Goal: Task Accomplishment & Management: Use online tool/utility

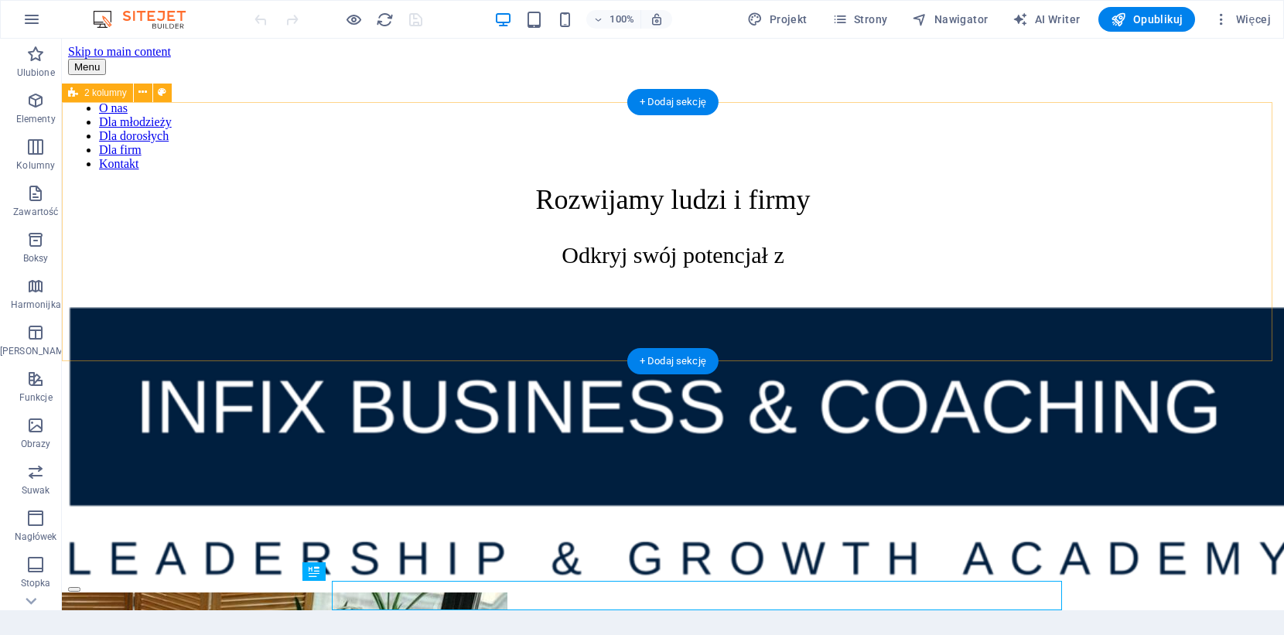
scroll to position [371, 0]
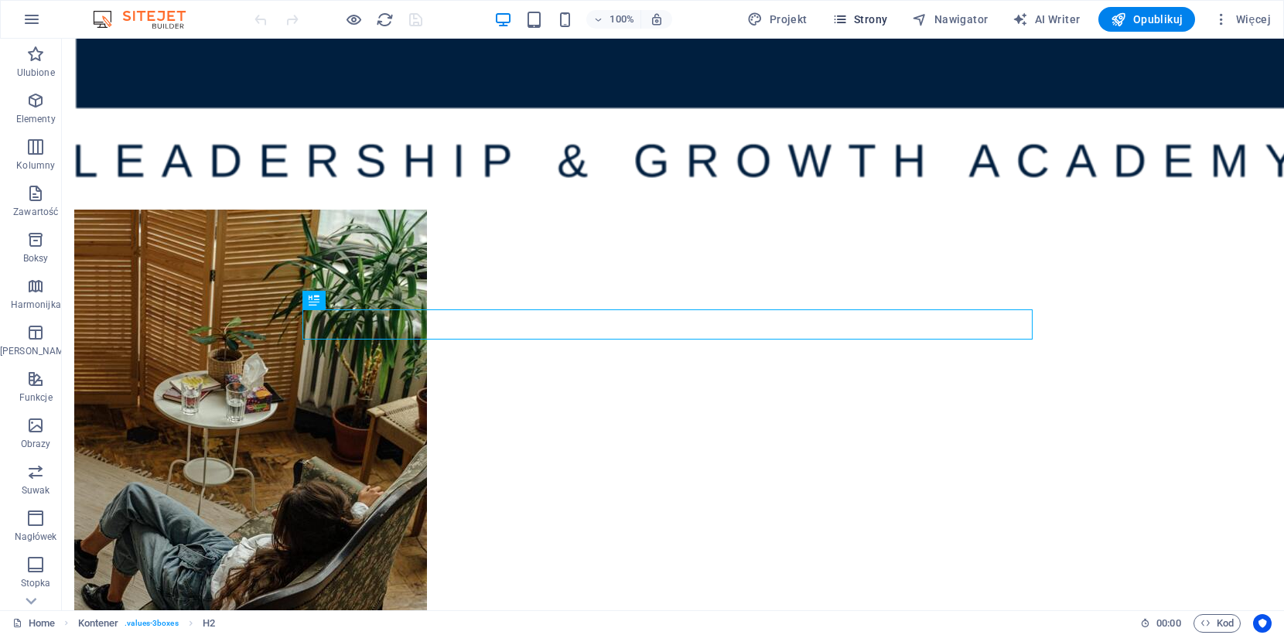
click at [860, 19] on span "Strony" at bounding box center [861, 19] width 56 height 15
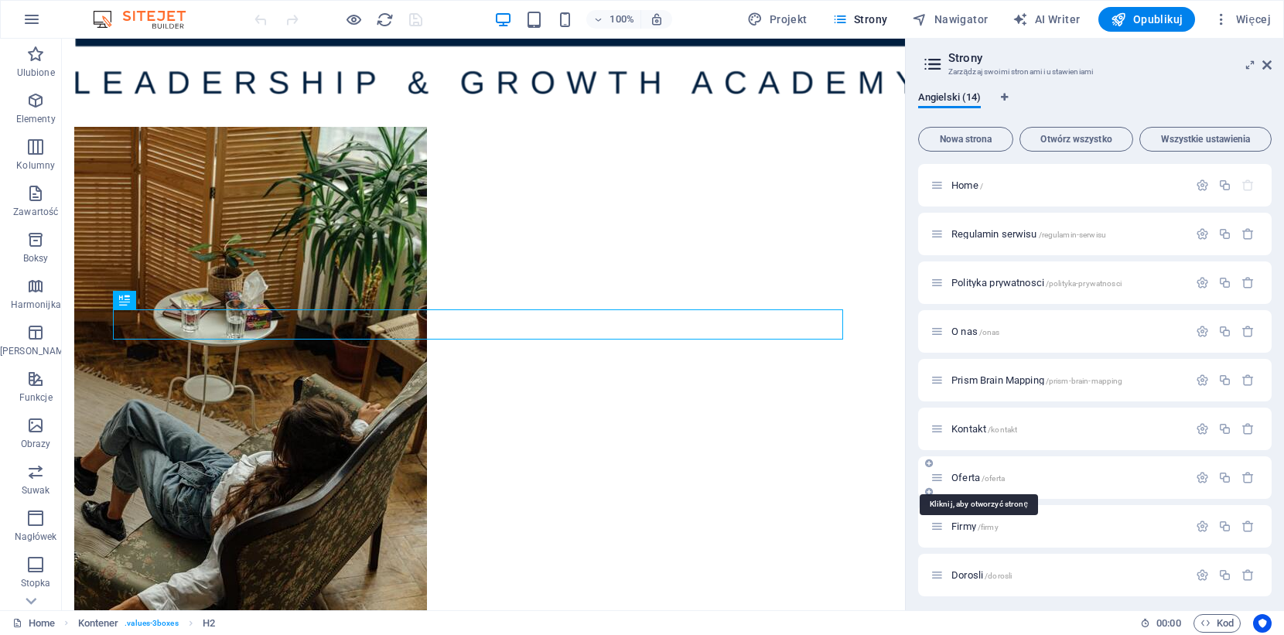
click at [965, 475] on span "Oferta /oferta" at bounding box center [978, 478] width 53 height 12
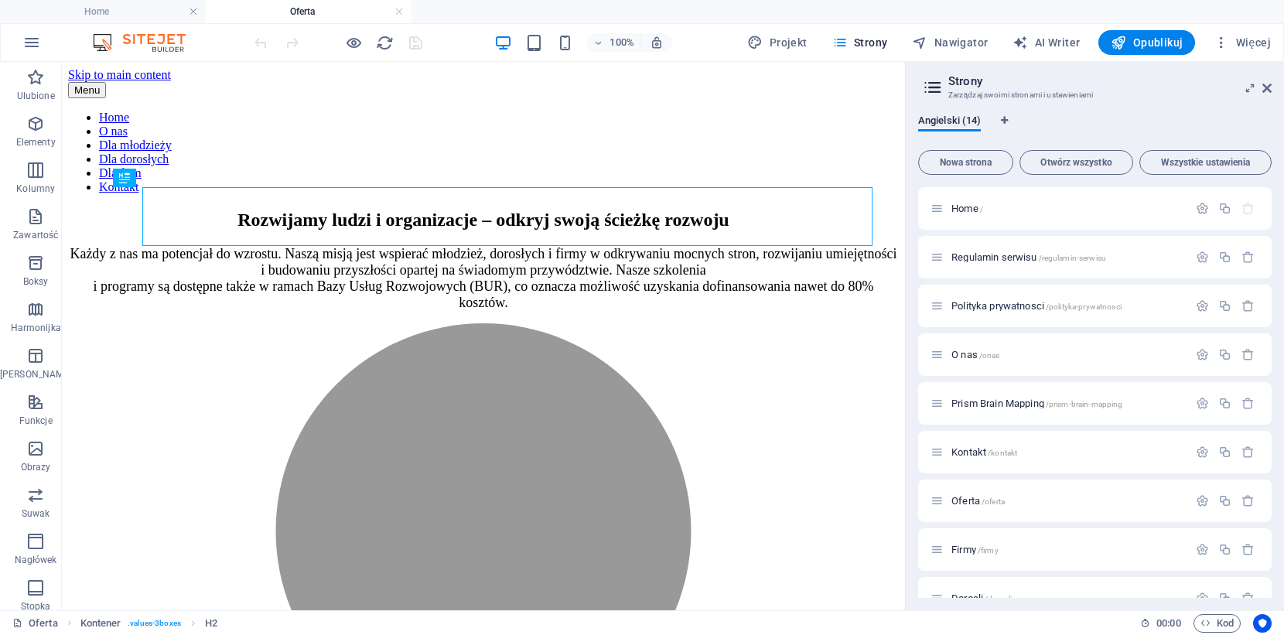
scroll to position [0, 0]
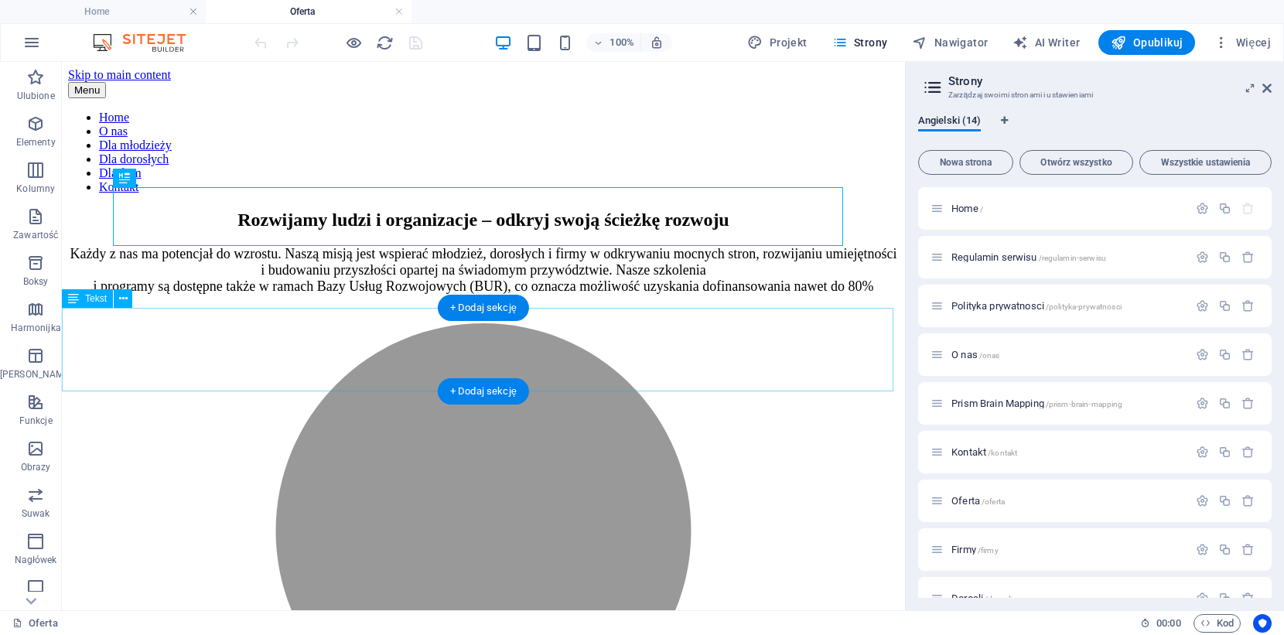
click at [68, 311] on div "Każdy z nas ma potencjał do wzrostu. Naszą misją jest wspierać młodzież, dorosł…" at bounding box center [483, 278] width 831 height 65
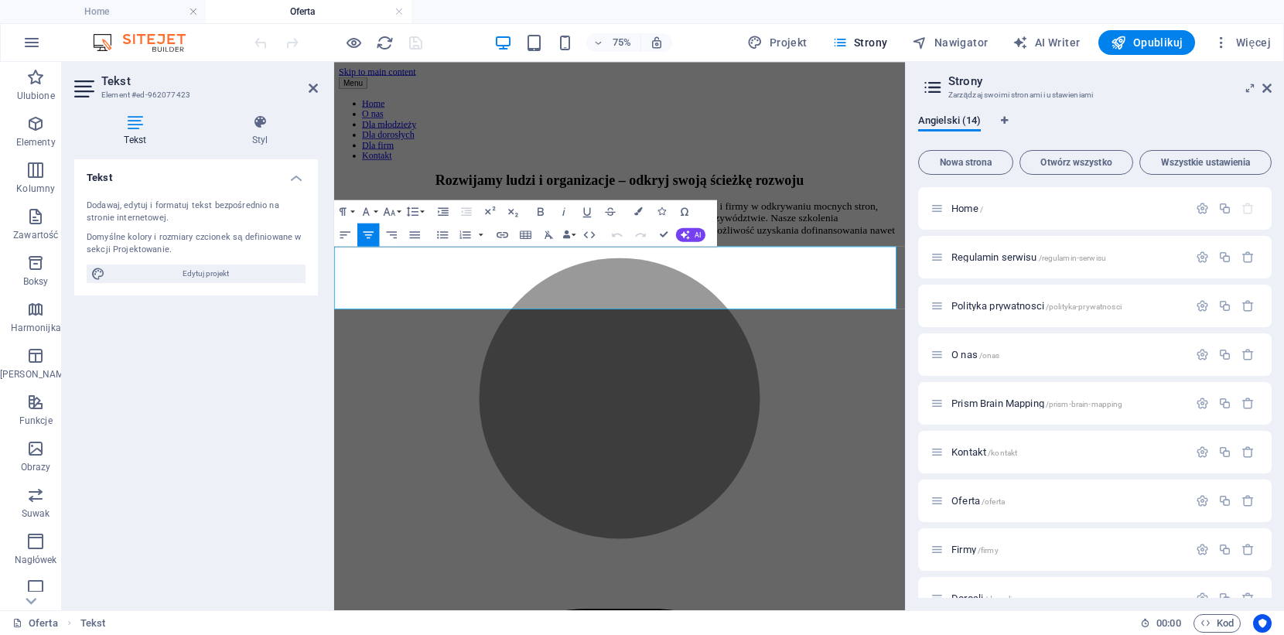
click at [365, 311] on p "Każdy z nas ma potencjał do wzrostu. Naszą misją jest wspierać młodzież, dorosł…" at bounding box center [714, 278] width 749 height 65
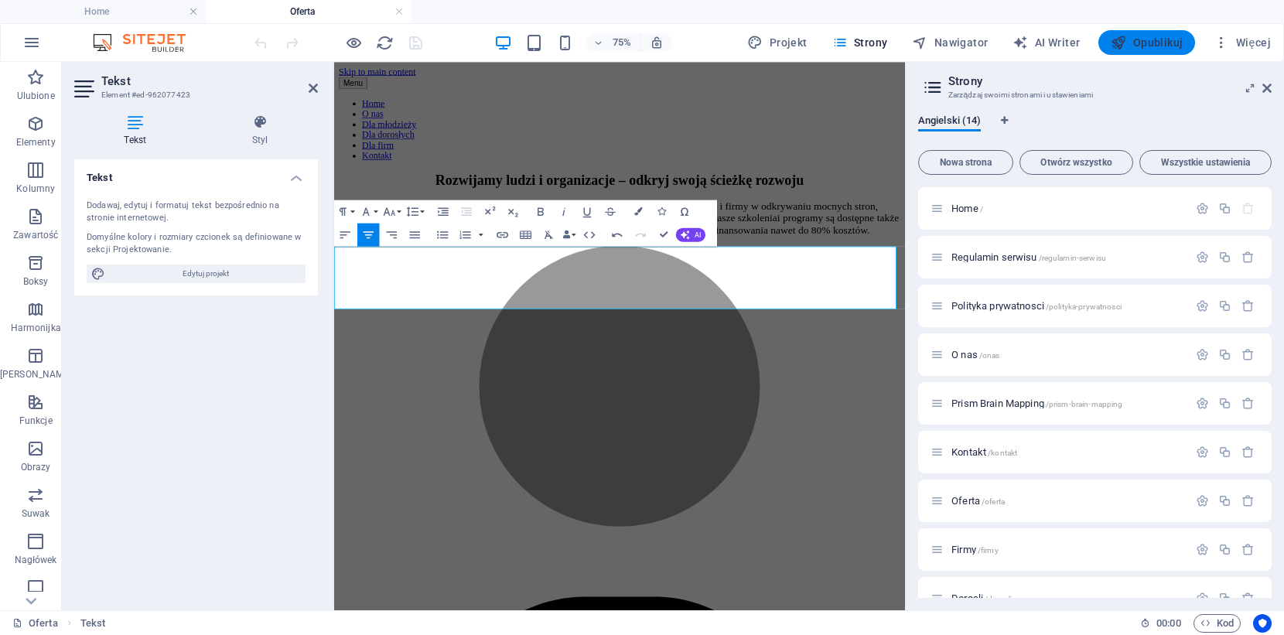
click at [1133, 37] on span "Opublikuj" at bounding box center [1147, 42] width 72 height 15
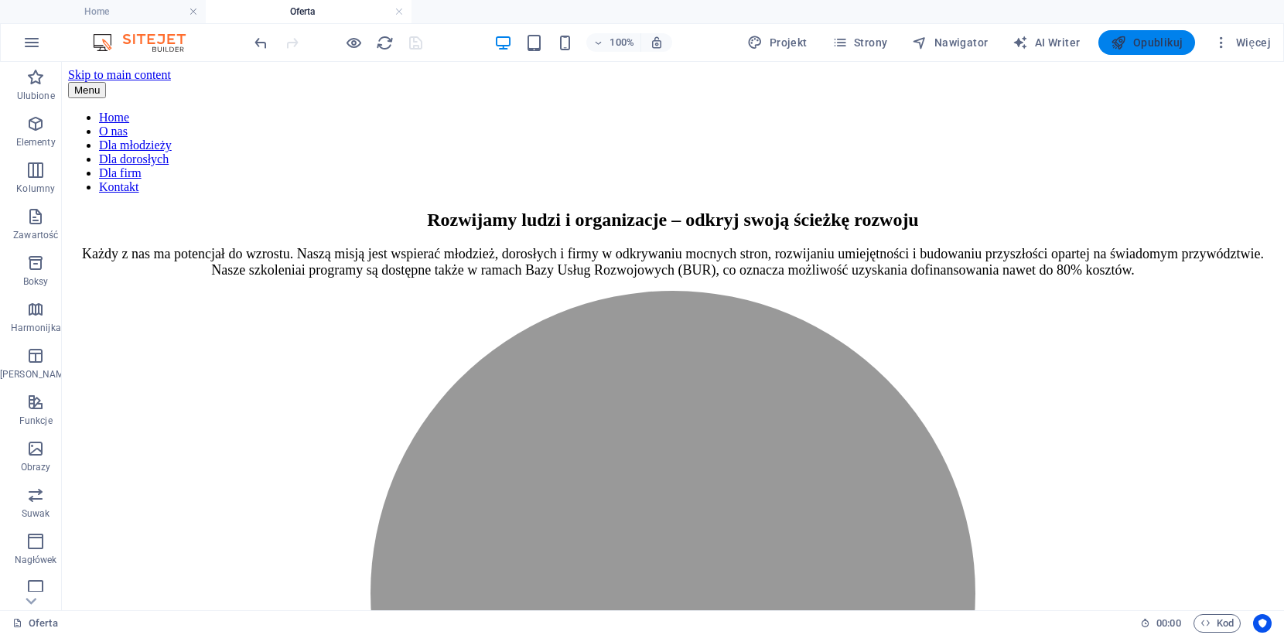
click at [1137, 40] on span "Opublikuj" at bounding box center [1147, 42] width 72 height 15
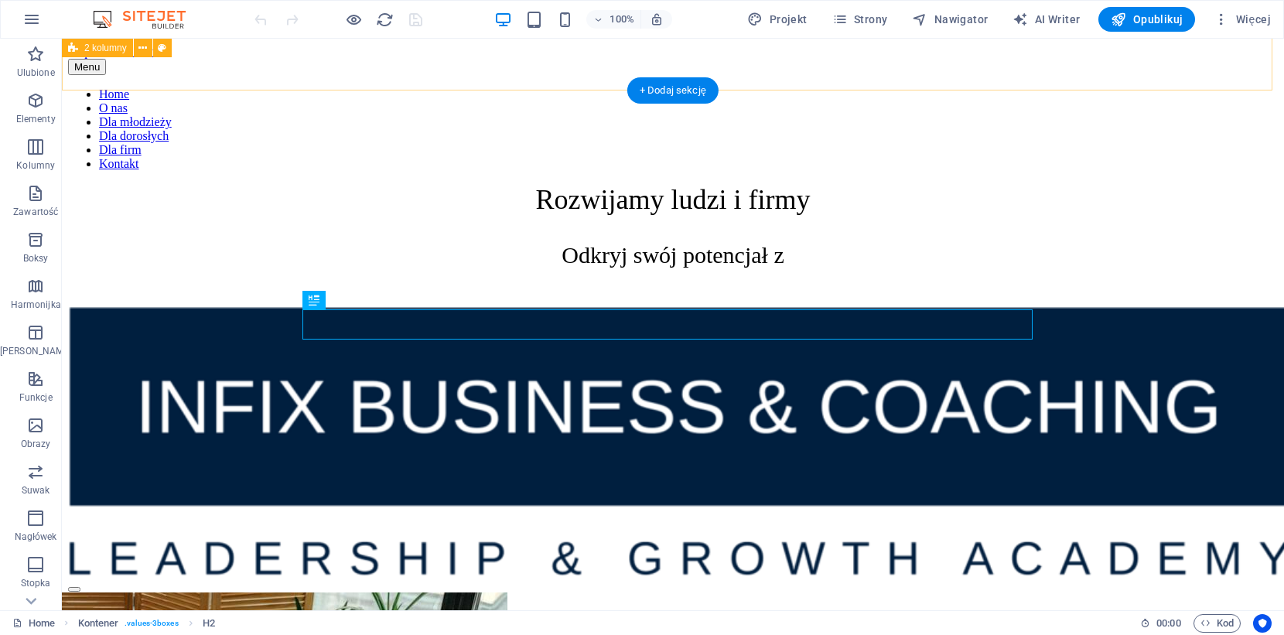
scroll to position [371, 0]
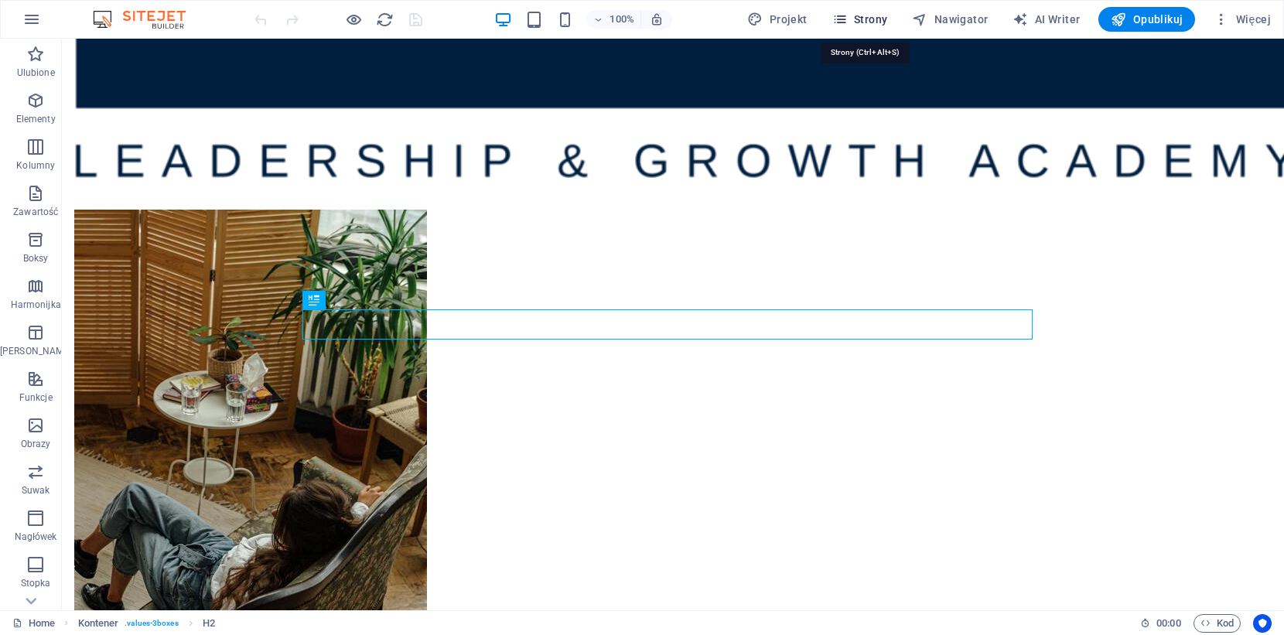
click at [867, 20] on span "Strony" at bounding box center [861, 19] width 56 height 15
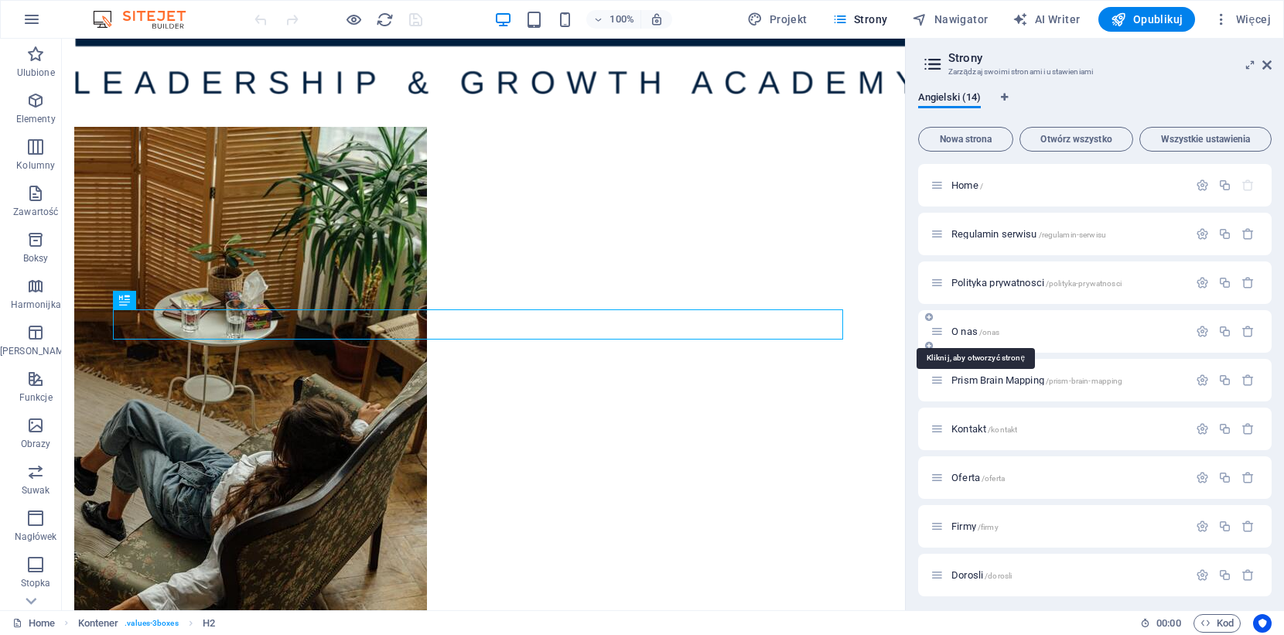
click at [960, 332] on span "O nas /onas" at bounding box center [976, 332] width 48 height 12
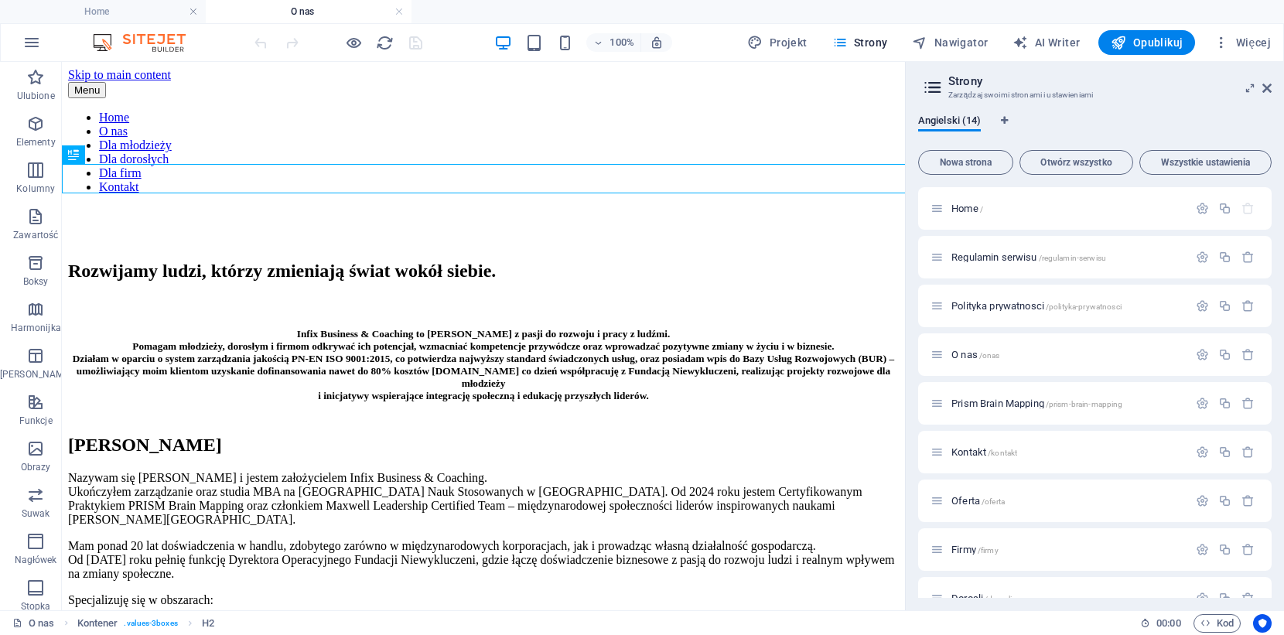
scroll to position [0, 0]
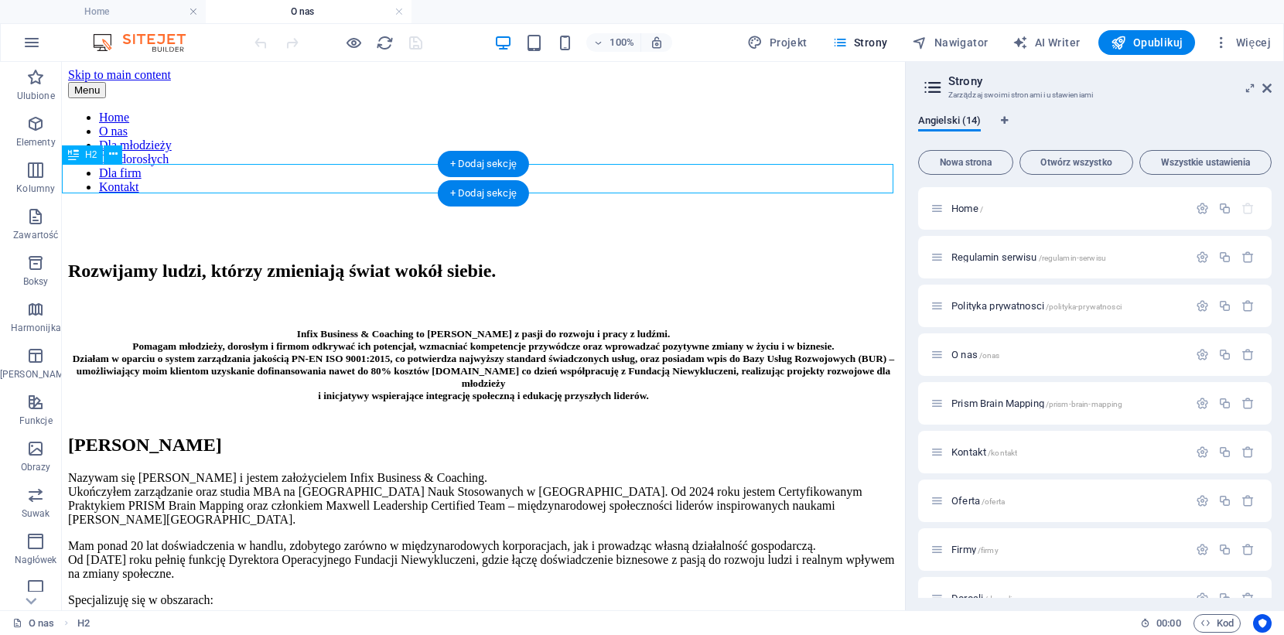
click at [809, 261] on div "Rozwijamy ludzi, którzy zmieniają świat wokół siebie." at bounding box center [483, 271] width 831 height 21
click at [810, 261] on div "Rozwijamy ludzi, którzy zmieniają świat wokół siebie." at bounding box center [483, 271] width 831 height 21
click at [696, 297] on div "​​​​​​ Infix Business & Coaching to [PERSON_NAME] z pasji do rozwoju i pracy z …" at bounding box center [483, 349] width 831 height 105
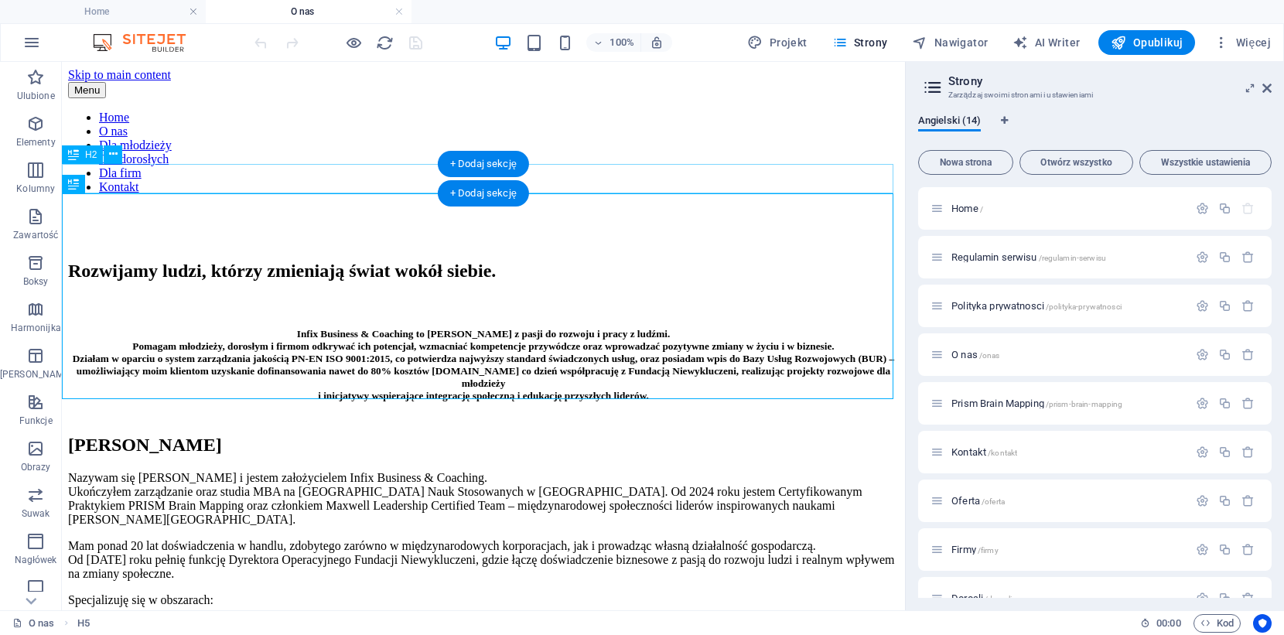
click at [853, 261] on div "Rozwijamy ludzi, którzy zmieniają świat wokół siebie." at bounding box center [483, 271] width 831 height 21
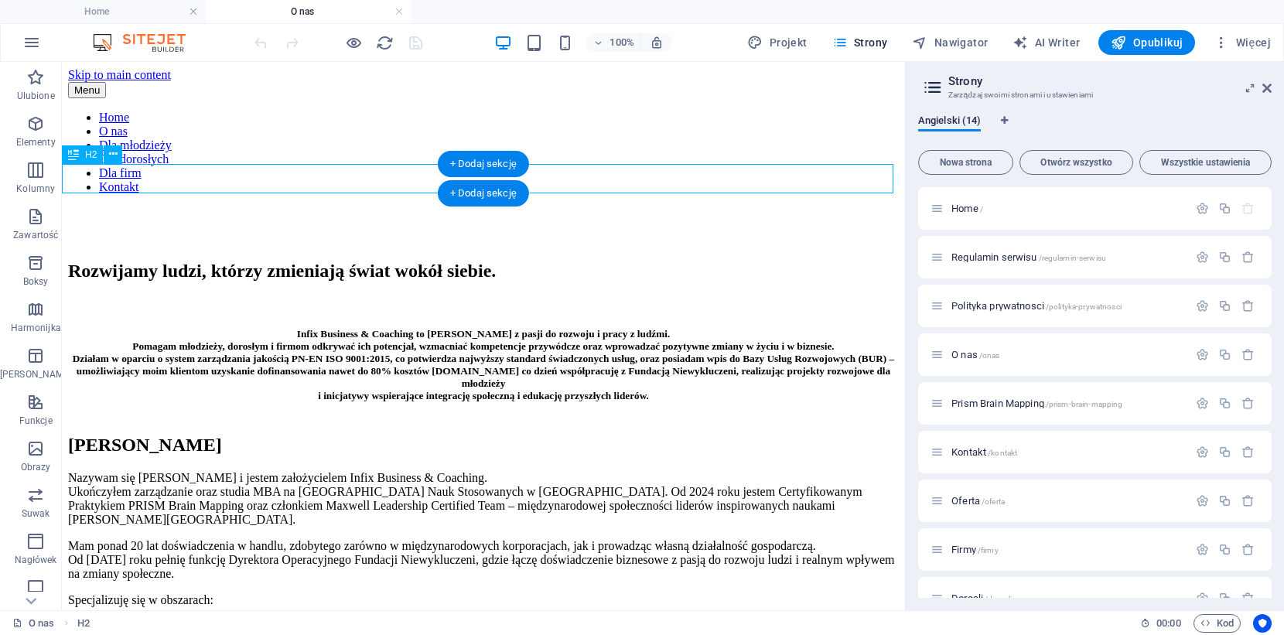
click at [853, 261] on div "Rozwijamy ludzi, którzy zmieniają świat wokół siebie." at bounding box center [483, 271] width 831 height 21
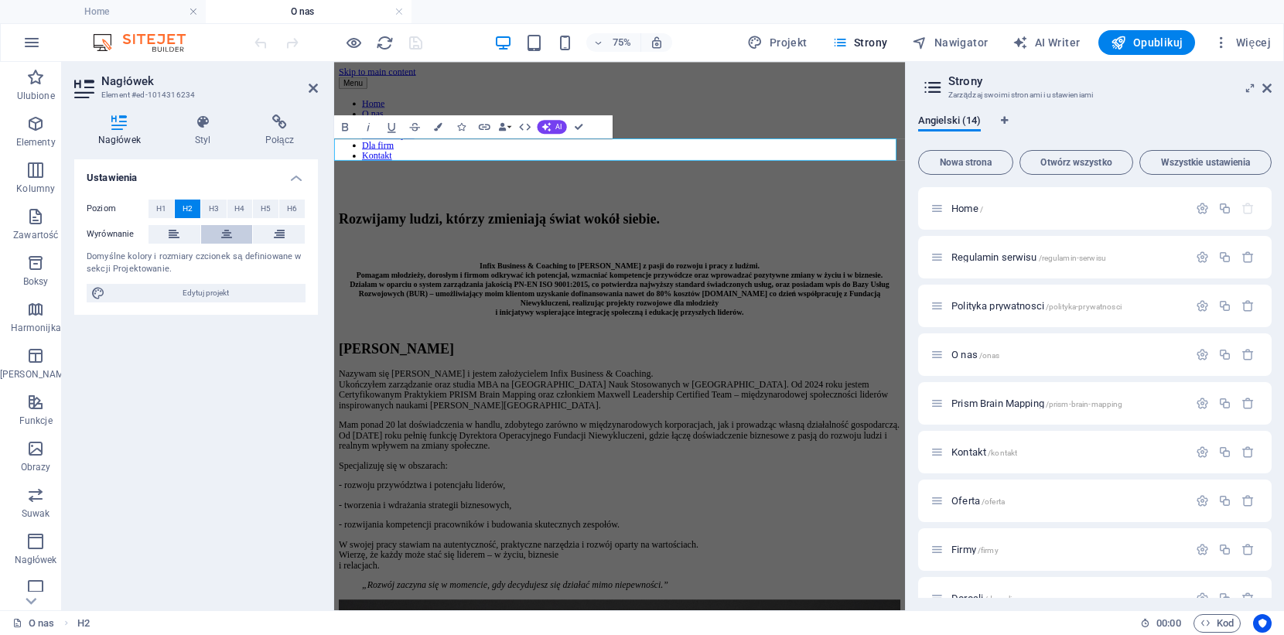
click at [227, 228] on icon at bounding box center [226, 234] width 11 height 19
click at [1152, 46] on span "Opublikuj" at bounding box center [1147, 42] width 72 height 15
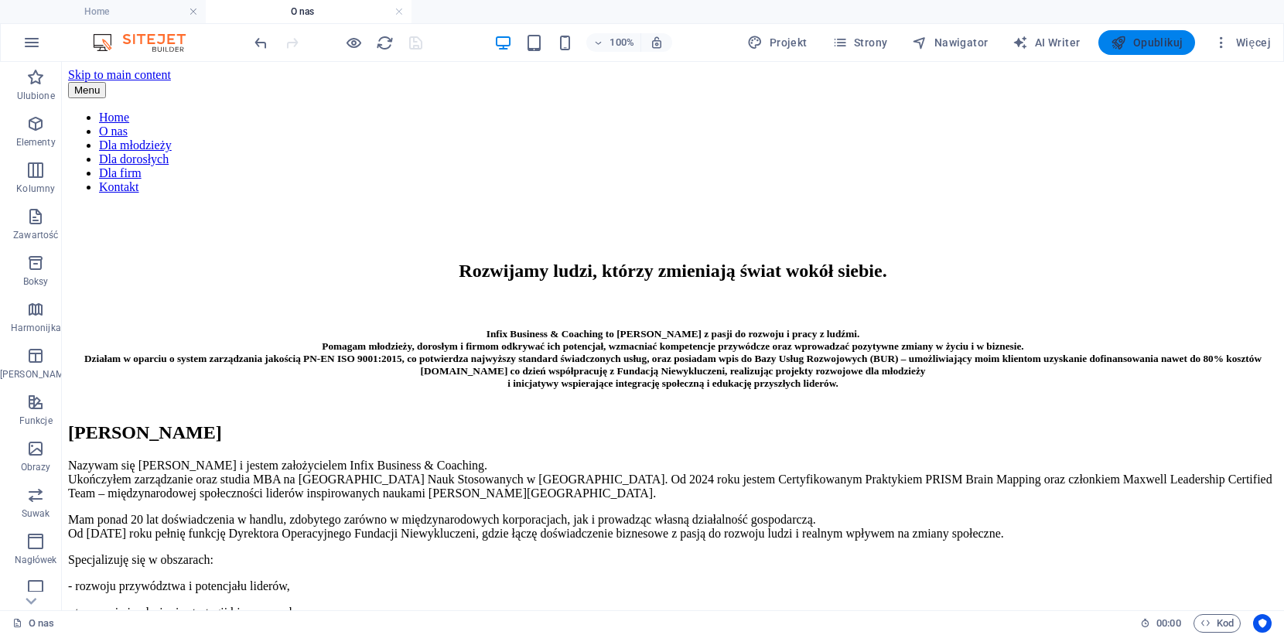
click at [1159, 47] on span "Opublikuj" at bounding box center [1147, 42] width 72 height 15
